Goal: Task Accomplishment & Management: Complete application form

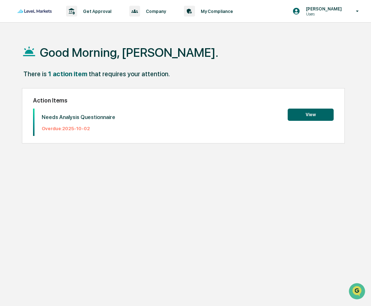
click at [300, 115] on button "View" at bounding box center [311, 115] width 46 height 12
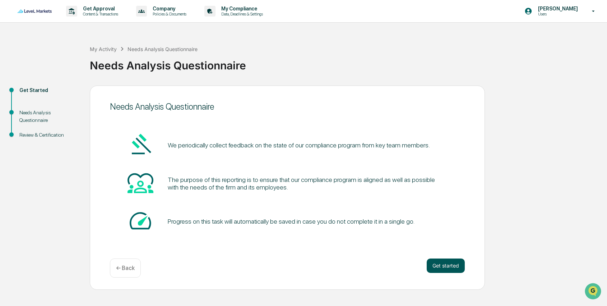
click at [371, 266] on button "Get started" at bounding box center [446, 265] width 38 height 14
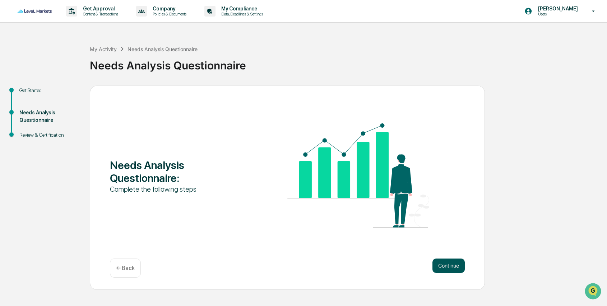
click at [371, 266] on button "Continue" at bounding box center [449, 265] width 32 height 14
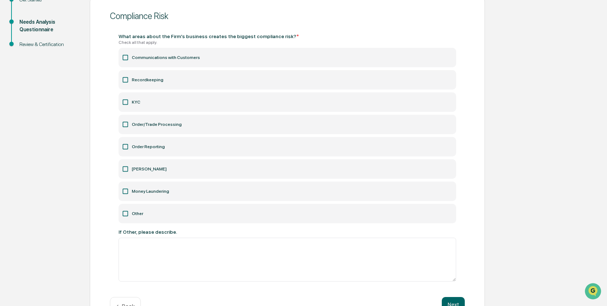
scroll to position [91, 0]
click at [126, 79] on icon at bounding box center [125, 79] width 7 height 7
click at [126, 146] on icon at bounding box center [125, 146] width 7 height 7
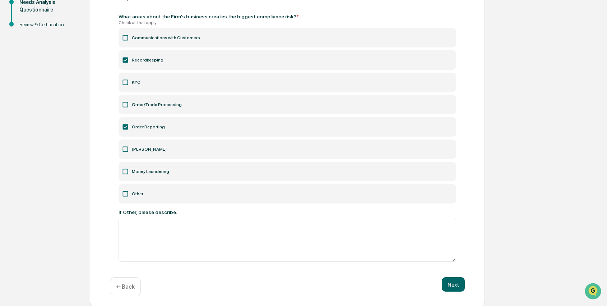
scroll to position [113, 0]
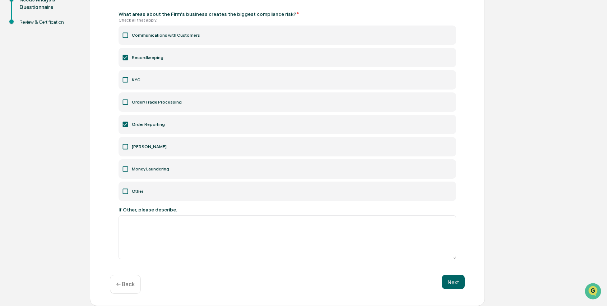
click at [127, 101] on icon at bounding box center [125, 101] width 7 height 7
click at [371, 278] on button "Next" at bounding box center [453, 282] width 23 height 14
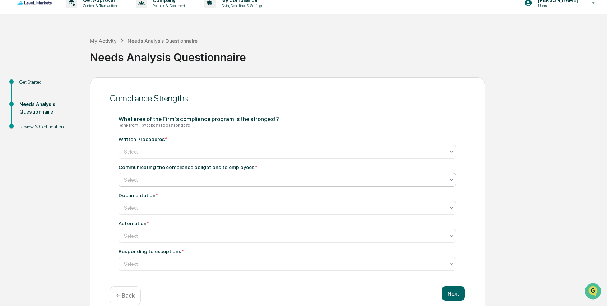
scroll to position [21, 0]
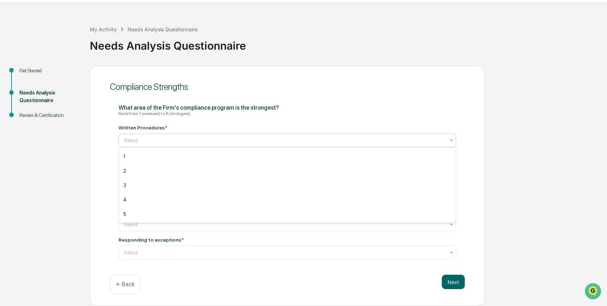
click at [181, 138] on div at bounding box center [284, 140] width 321 height 7
click at [138, 216] on div "5" at bounding box center [287, 214] width 337 height 14
click at [136, 171] on div at bounding box center [284, 168] width 321 height 7
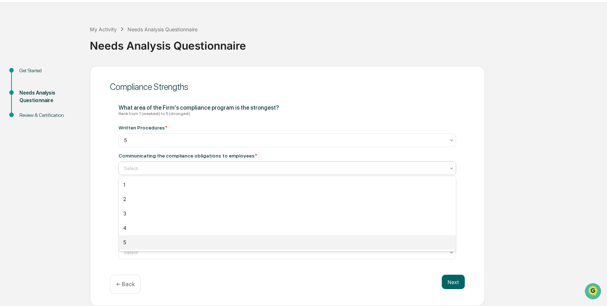
click at [137, 241] on div "5" at bounding box center [287, 242] width 337 height 14
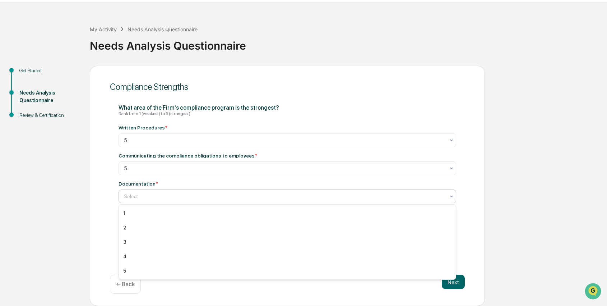
click at [143, 197] on div at bounding box center [284, 196] width 321 height 7
click at [129, 267] on div "5" at bounding box center [287, 270] width 337 height 14
click at [139, 225] on div at bounding box center [284, 224] width 321 height 7
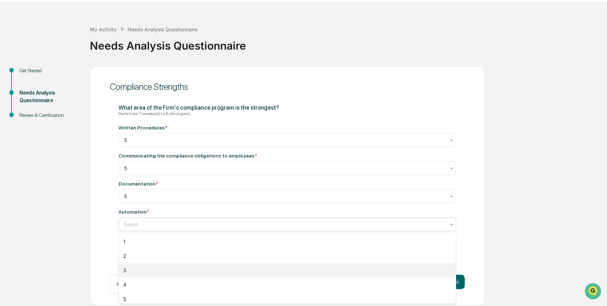
click at [138, 270] on div "3" at bounding box center [287, 270] width 337 height 14
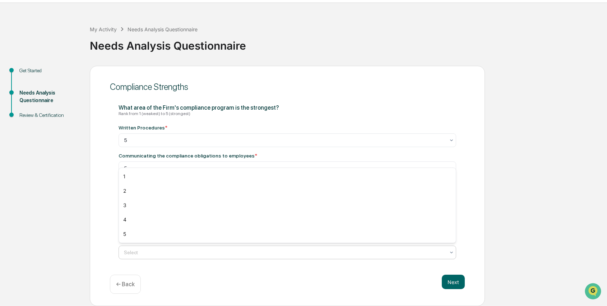
click at [143, 254] on div at bounding box center [284, 252] width 321 height 7
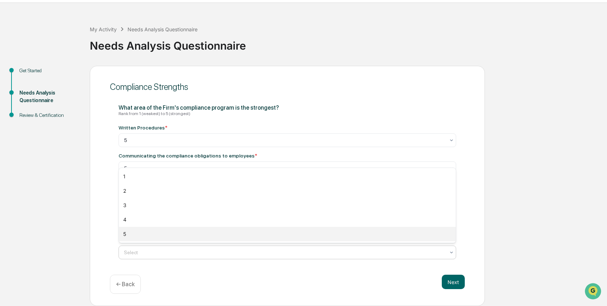
click at [140, 237] on div "5" at bounding box center [287, 234] width 337 height 14
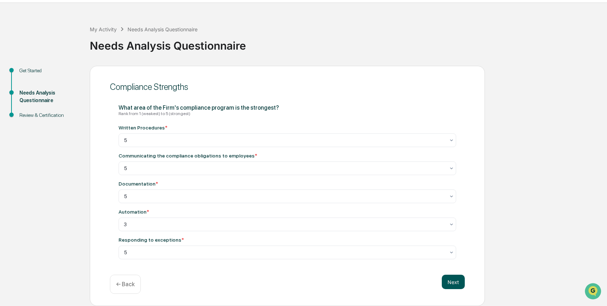
click at [371, 282] on button "Next" at bounding box center [453, 282] width 23 height 14
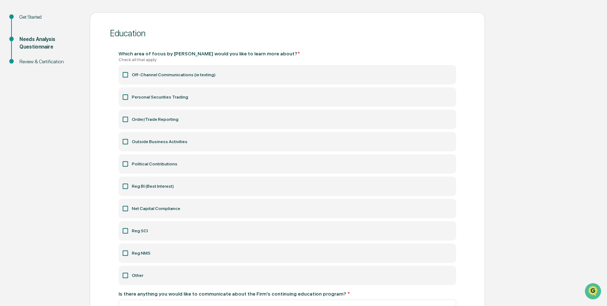
scroll to position [74, 0]
click at [128, 75] on icon at bounding box center [125, 73] width 7 height 7
click at [126, 95] on icon at bounding box center [125, 96] width 7 height 7
click at [125, 142] on icon at bounding box center [125, 140] width 7 height 7
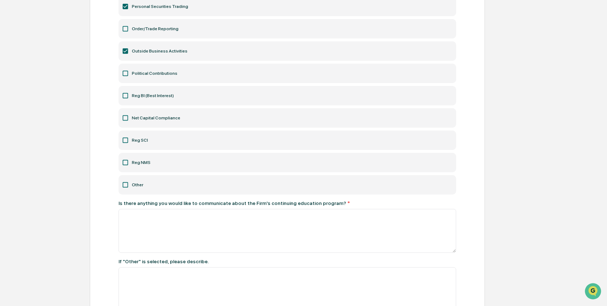
scroll to position [165, 0]
click at [124, 140] on icon at bounding box center [125, 139] width 7 height 7
click at [126, 163] on icon at bounding box center [125, 161] width 7 height 7
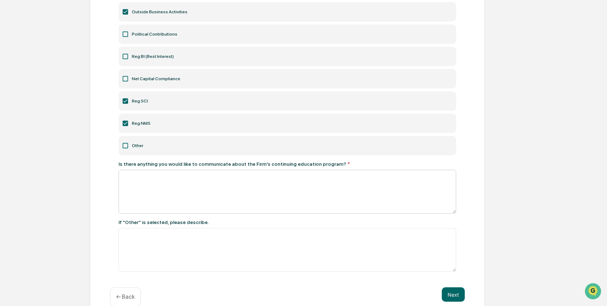
scroll to position [216, 0]
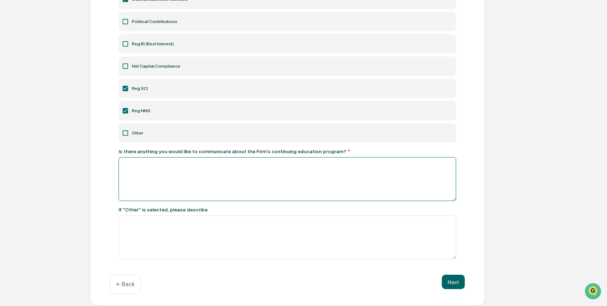
click at [144, 166] on textarea at bounding box center [288, 179] width 338 height 44
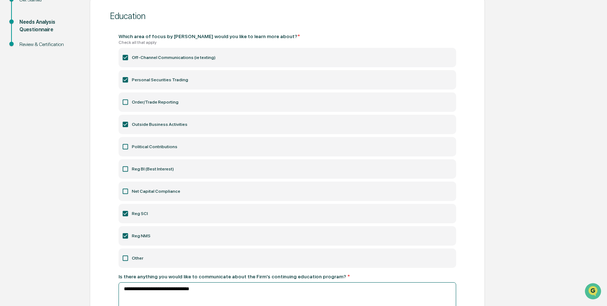
scroll to position [90, 0]
type textarea "**********"
click at [125, 102] on icon at bounding box center [125, 102] width 7 height 7
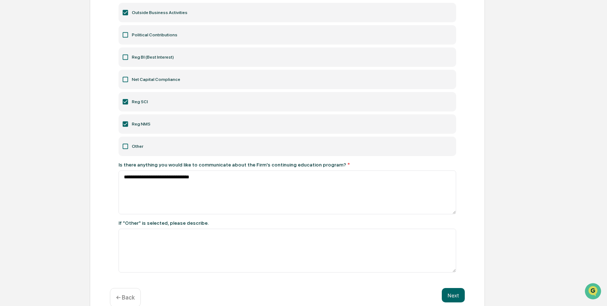
scroll to position [216, 0]
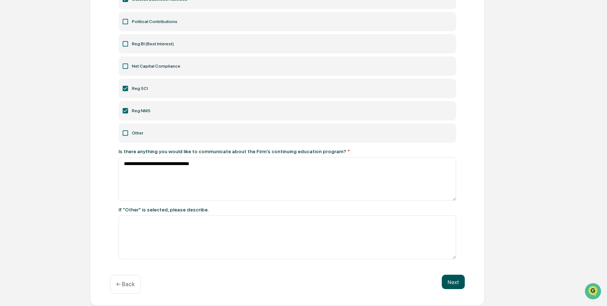
click at [371, 282] on button "Next" at bounding box center [453, 282] width 23 height 14
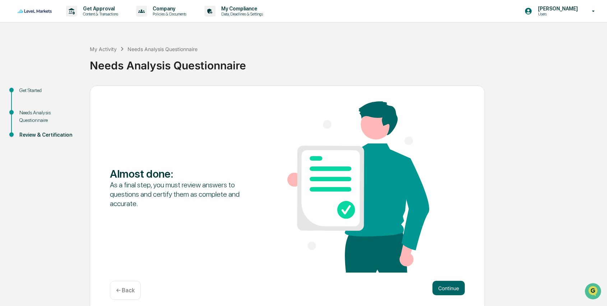
scroll to position [5, 0]
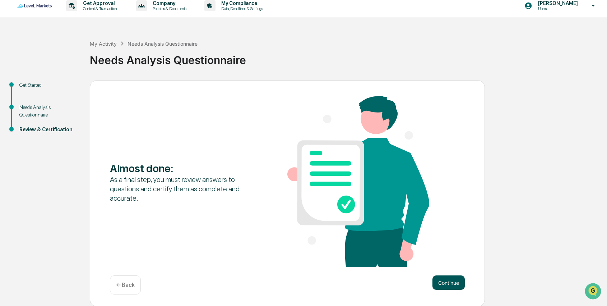
click at [371, 278] on button "Continue" at bounding box center [449, 282] width 32 height 14
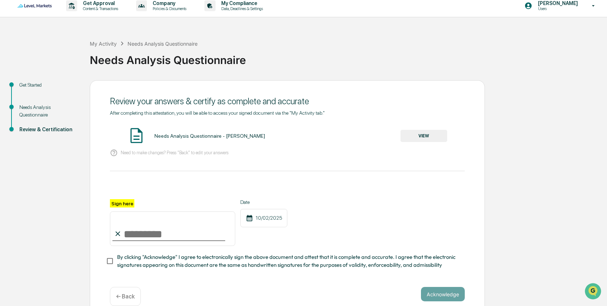
click at [371, 135] on button "VIEW" at bounding box center [424, 136] width 47 height 12
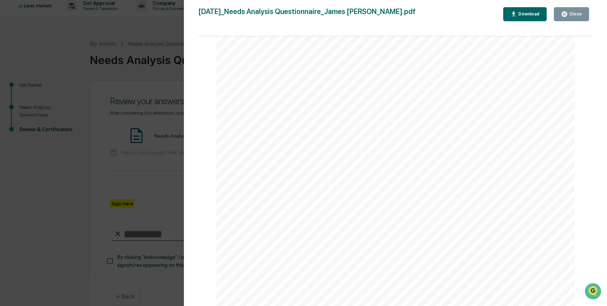
scroll to position [786, 0]
click at [371, 15] on div "Close" at bounding box center [575, 13] width 14 height 5
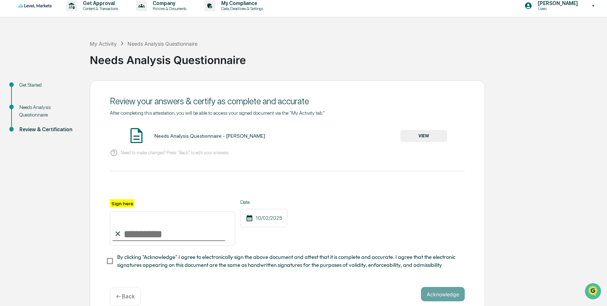
click at [140, 231] on input "Sign here" at bounding box center [172, 228] width 125 height 34
type input "**********"
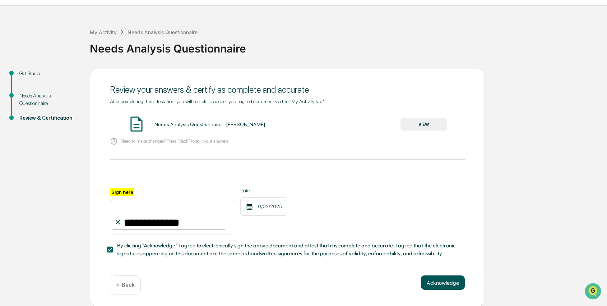
click at [371, 283] on button "Acknowledge" at bounding box center [443, 282] width 44 height 14
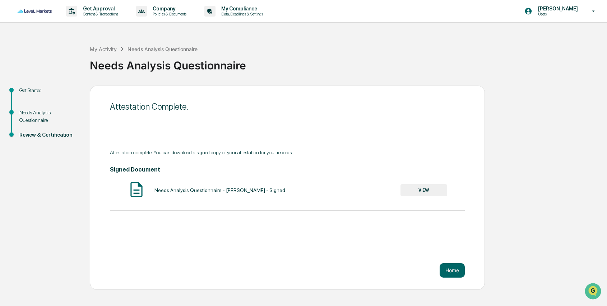
click at [371, 188] on button "VIEW" at bounding box center [424, 190] width 47 height 12
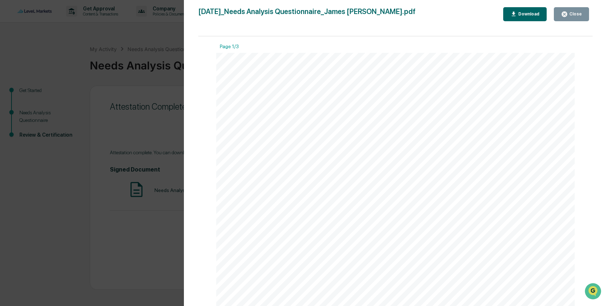
click at [371, 11] on div "Download" at bounding box center [528, 13] width 23 height 5
click at [203, 79] on div "Page 1/3 [DATE] LeveL Markets Needs Analysis Questionnaire - [PERSON_NAME] Cont…" at bounding box center [395, 174] width 395 height 277
click at [371, 15] on icon "button" at bounding box center [564, 14] width 7 height 7
